Goal: Task Accomplishment & Management: Manage account settings

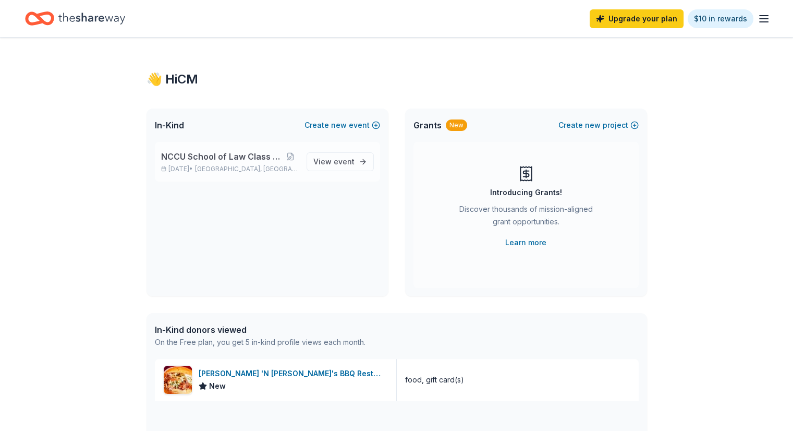
click at [208, 153] on span "NCCU School of Law Class of 2005 Mixer" at bounding box center [222, 156] width 122 height 13
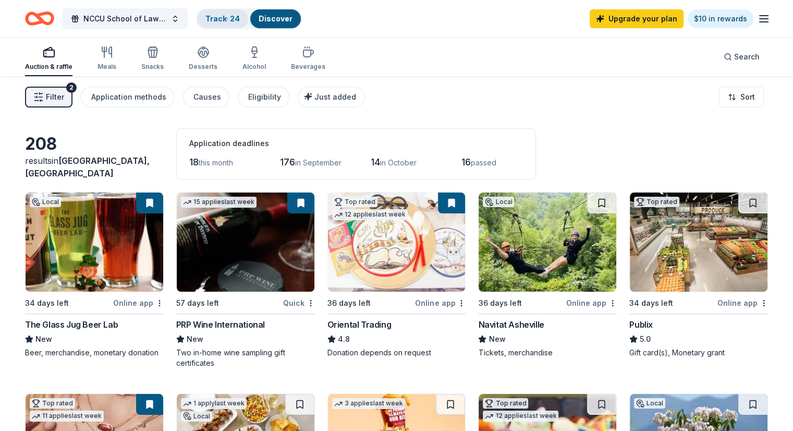
click at [232, 15] on link "Track · 24" at bounding box center [222, 18] width 34 height 9
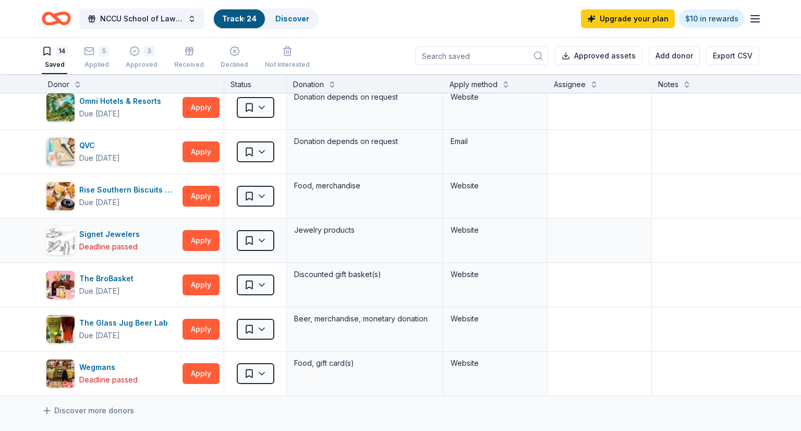
scroll to position [324, 0]
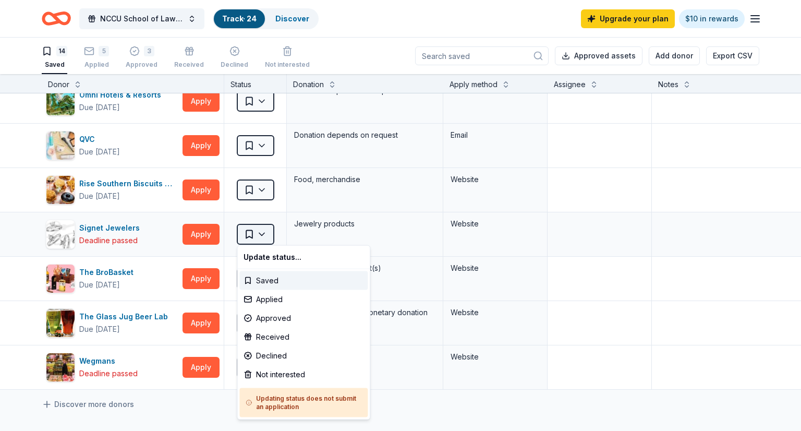
click at [256, 239] on html "NCCU School of Law Class of 2005 Mixer Track · 24 Discover Upgrade your plan $1…" at bounding box center [400, 215] width 801 height 431
click at [276, 298] on div "Applied" at bounding box center [303, 299] width 128 height 19
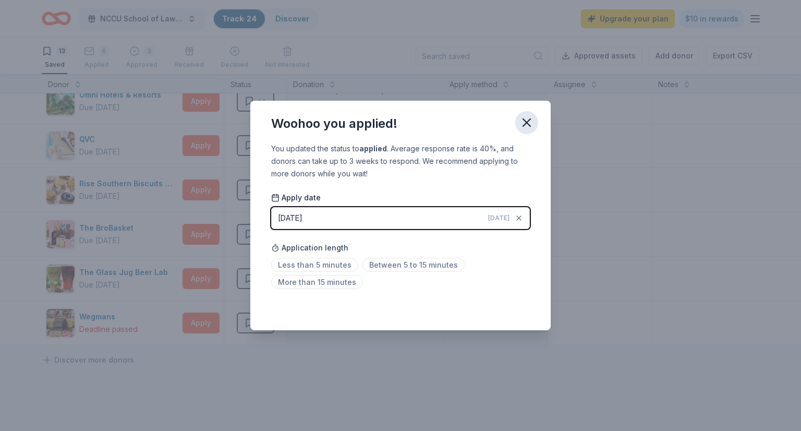
click at [519, 125] on icon "button" at bounding box center [526, 122] width 15 height 15
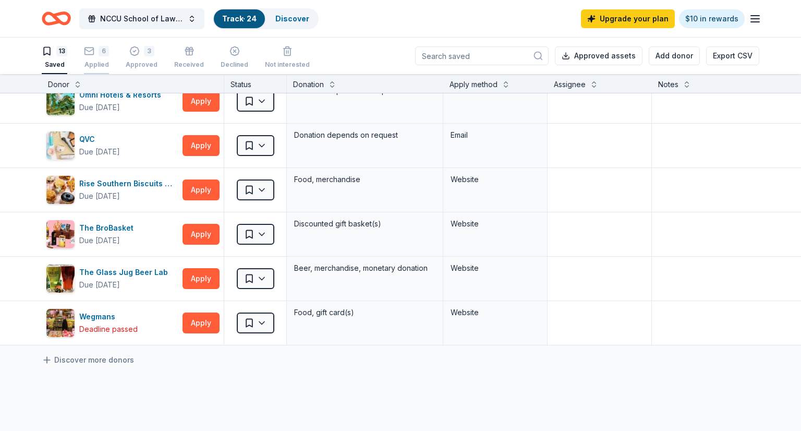
click at [96, 51] on div "6" at bounding box center [96, 51] width 25 height 10
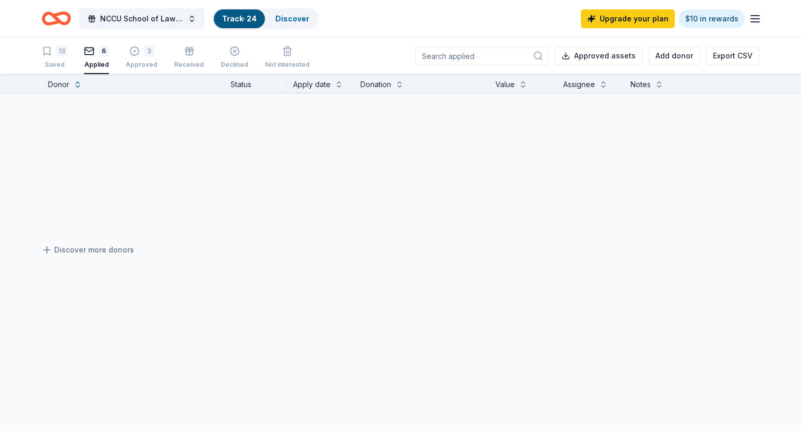
scroll to position [15, 0]
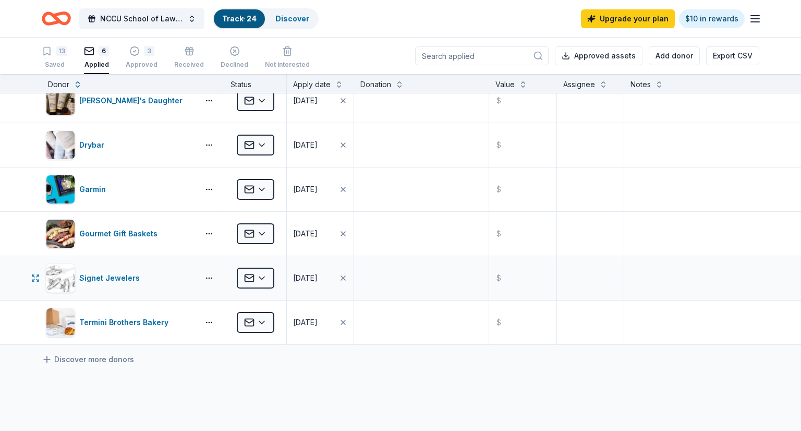
click at [275, 275] on div "Applied" at bounding box center [255, 278] width 62 height 44
click at [265, 275] on html "NCCU School of Law Class of 2005 Mixer Track · 24 Discover Upgrade your plan $1…" at bounding box center [400, 215] width 801 height 431
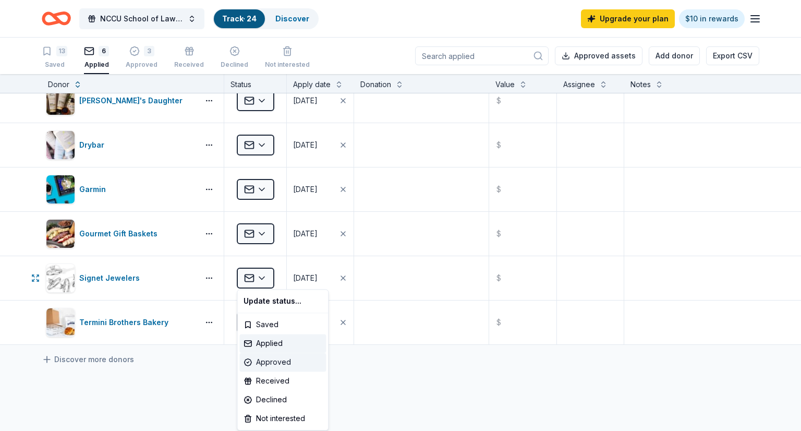
click at [273, 362] on div "Approved" at bounding box center [282, 362] width 87 height 19
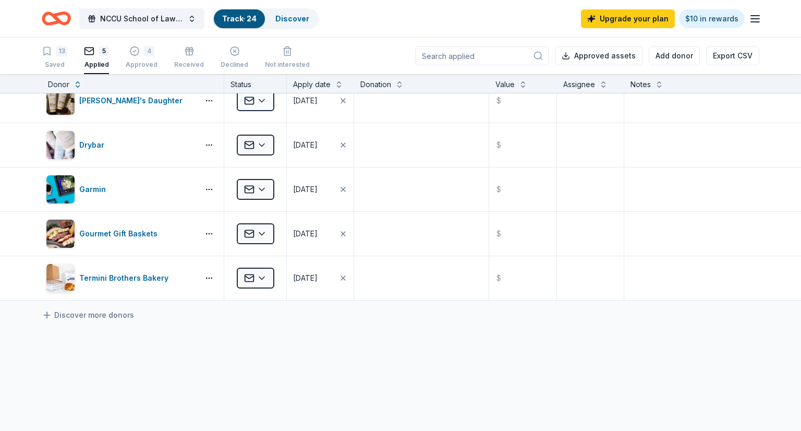
scroll to position [0, 0]
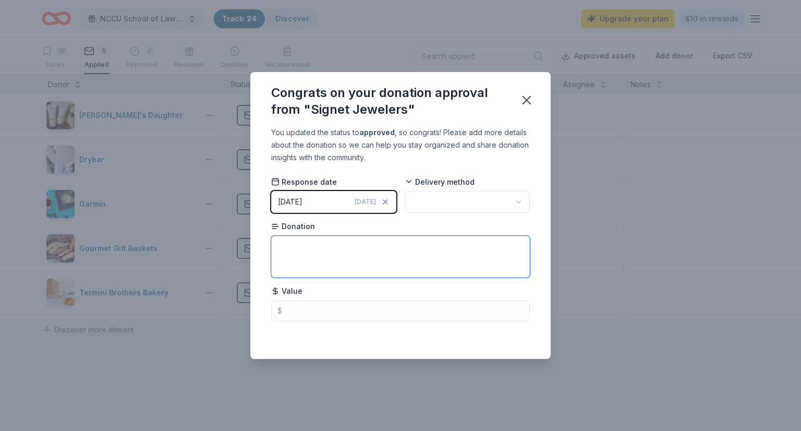
click at [395, 247] on textarea at bounding box center [400, 257] width 259 height 42
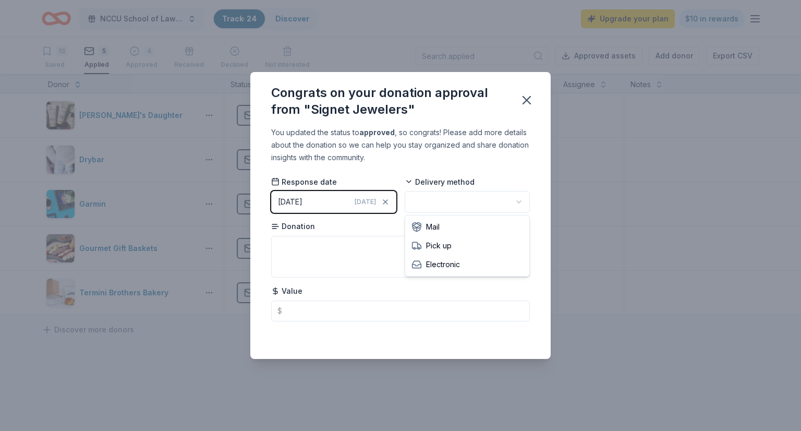
click at [515, 197] on html "NCCU School of Law Class of 2005 Mixer Track · 24 Discover Upgrade your plan $1…" at bounding box center [400, 215] width 801 height 431
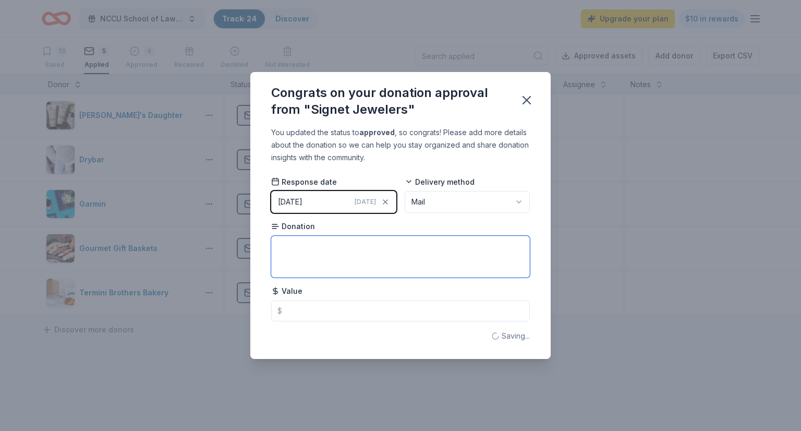
click at [431, 252] on textarea at bounding box center [400, 257] width 259 height 42
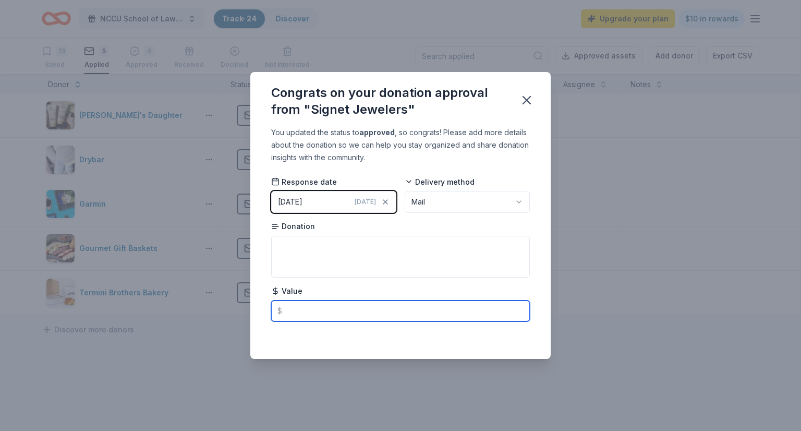
click at [393, 312] on input "text" at bounding box center [400, 310] width 259 height 21
type input "525.00"
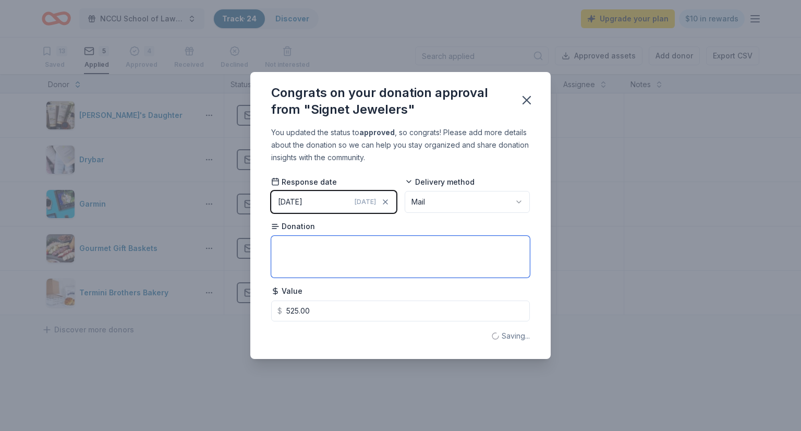
click at [286, 242] on textarea at bounding box center [400, 257] width 259 height 42
paste textarea "The &quot;[PERSON_NAME]; Automatic, from the NJ015 series, brings ultramodern s…"
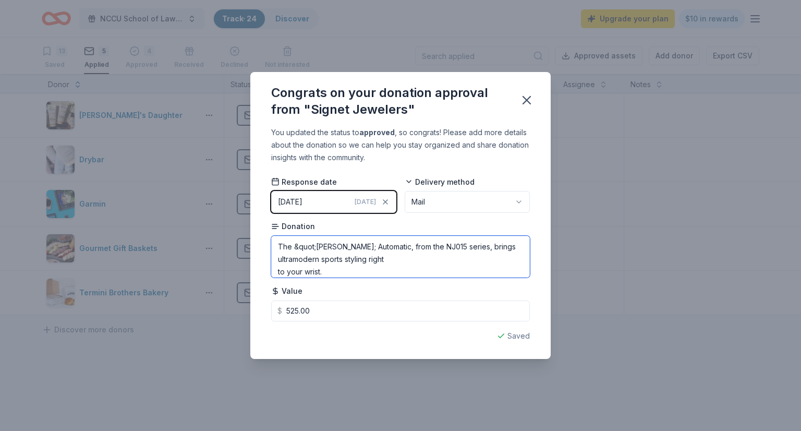
scroll to position [112, 0]
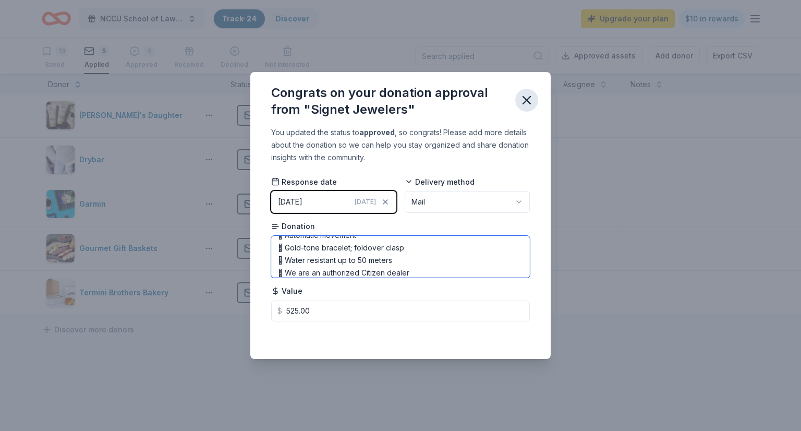
type textarea "The &quot;[PERSON_NAME]; Automatic, from the NJ015 series, brings ultramodern s…"
click at [528, 100] on icon "button" at bounding box center [526, 100] width 15 height 15
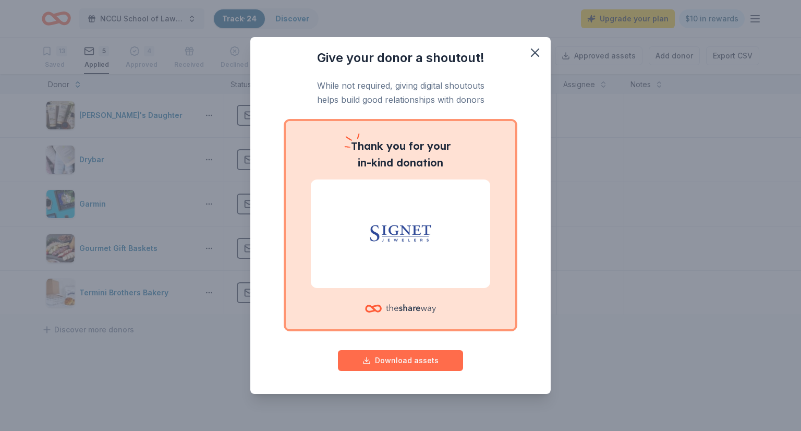
click at [406, 357] on button "Download assets" at bounding box center [400, 360] width 125 height 21
click at [538, 53] on icon "button" at bounding box center [535, 52] width 15 height 15
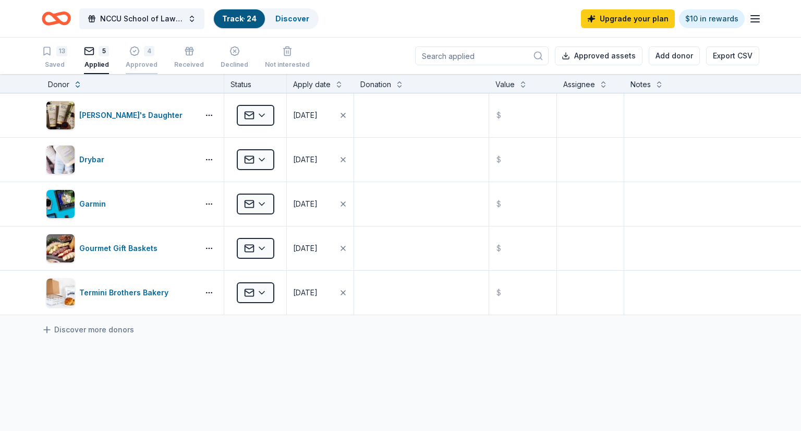
click at [140, 49] on div "4" at bounding box center [142, 46] width 32 height 10
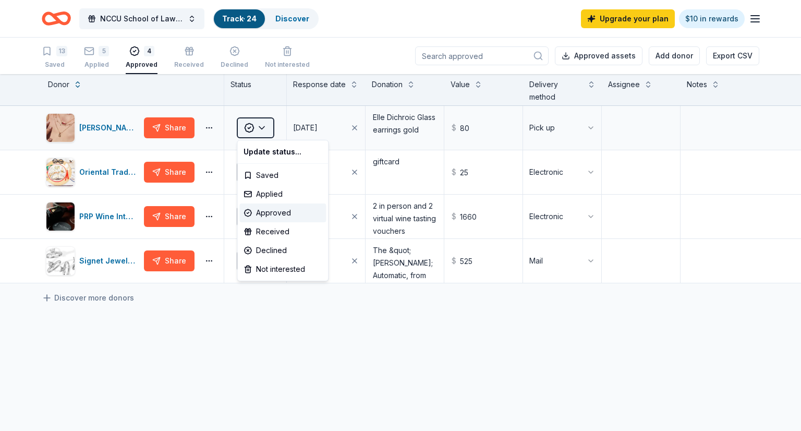
click at [265, 123] on html "NCCU School of Law Class of 2005 Mixer Track · 24 Discover Upgrade your plan $1…" at bounding box center [400, 215] width 801 height 431
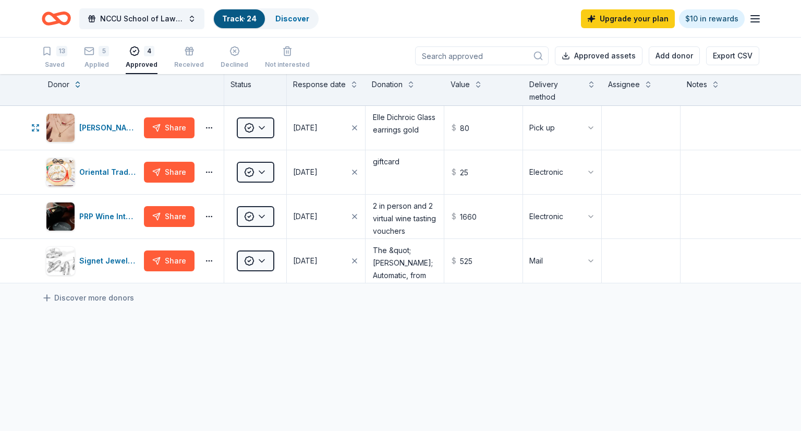
click at [404, 118] on html "NCCU School of Law Class of 2005 Mixer Track · 24 Discover Upgrade your plan $1…" at bounding box center [400, 215] width 801 height 431
click at [588, 118] on html "NCCU School of Law Class of 2005 Mixer Track · 24 Discover Upgrade your plan $1…" at bounding box center [400, 215] width 801 height 431
click at [266, 123] on html "NCCU School of Law Class of 2005 Mixer Track · 24 Discover Upgrade your plan $1…" at bounding box center [400, 215] width 801 height 431
click at [175, 129] on button "Share" at bounding box center [169, 127] width 51 height 21
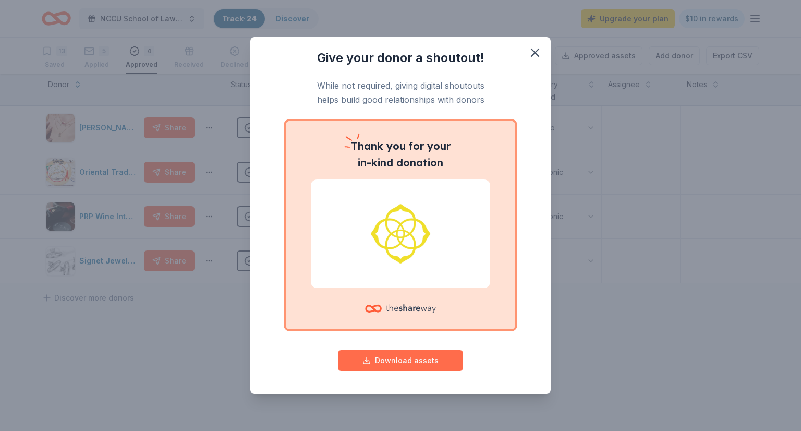
click at [409, 362] on button "Download assets" at bounding box center [400, 360] width 125 height 21
click at [534, 52] on icon "button" at bounding box center [534, 52] width 7 height 7
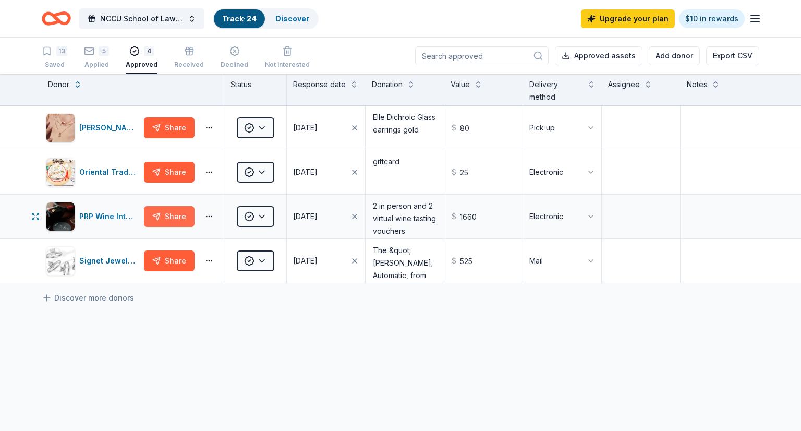
click at [190, 217] on button "Share" at bounding box center [169, 216] width 51 height 21
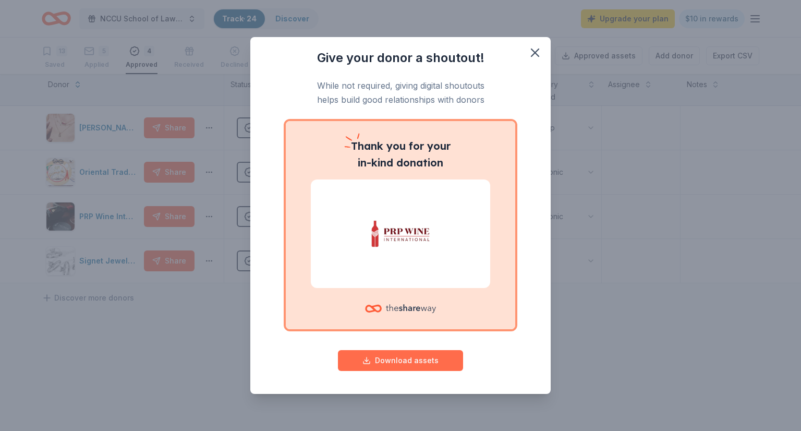
click at [396, 365] on button "Download assets" at bounding box center [400, 360] width 125 height 21
click at [540, 58] on icon "button" at bounding box center [535, 52] width 15 height 15
